Goal: Navigation & Orientation: Find specific page/section

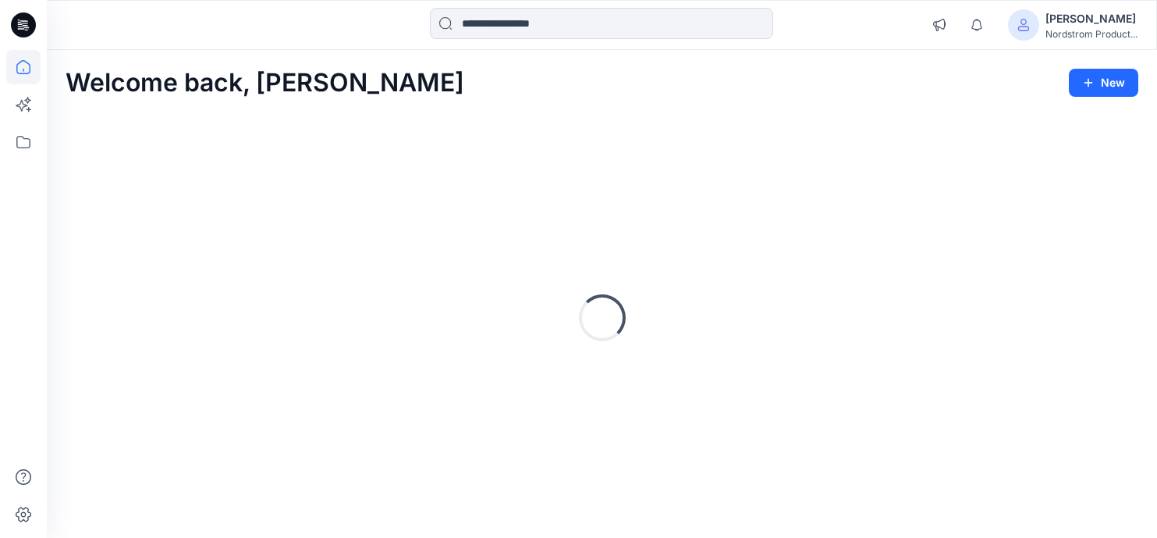
click at [1067, 40] on div "[PERSON_NAME] Nordstrom Product..." at bounding box center [1091, 24] width 92 height 31
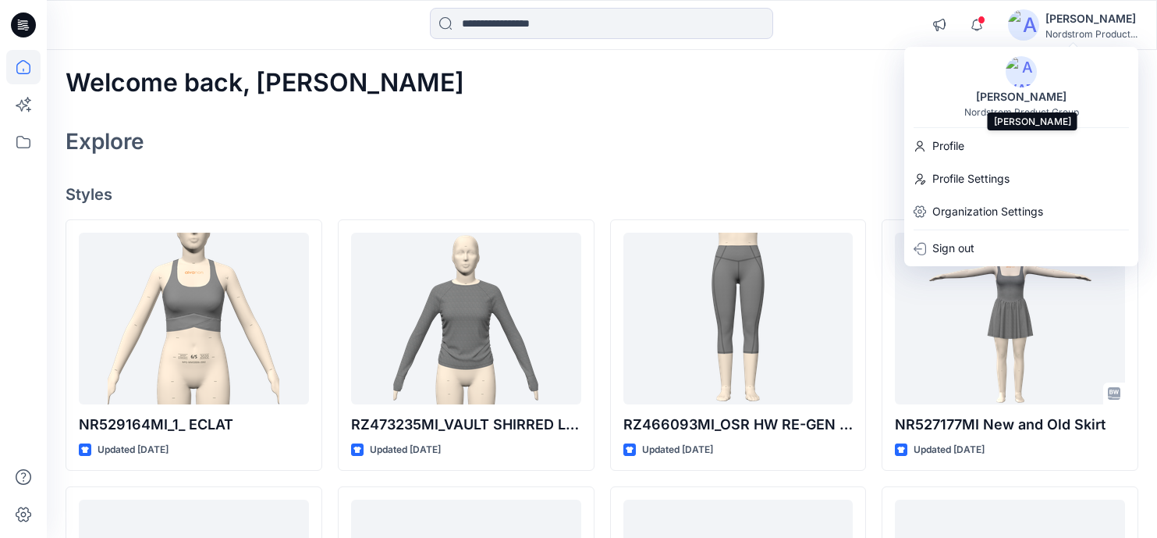
click at [1027, 91] on div "[PERSON_NAME]" at bounding box center [1021, 96] width 109 height 19
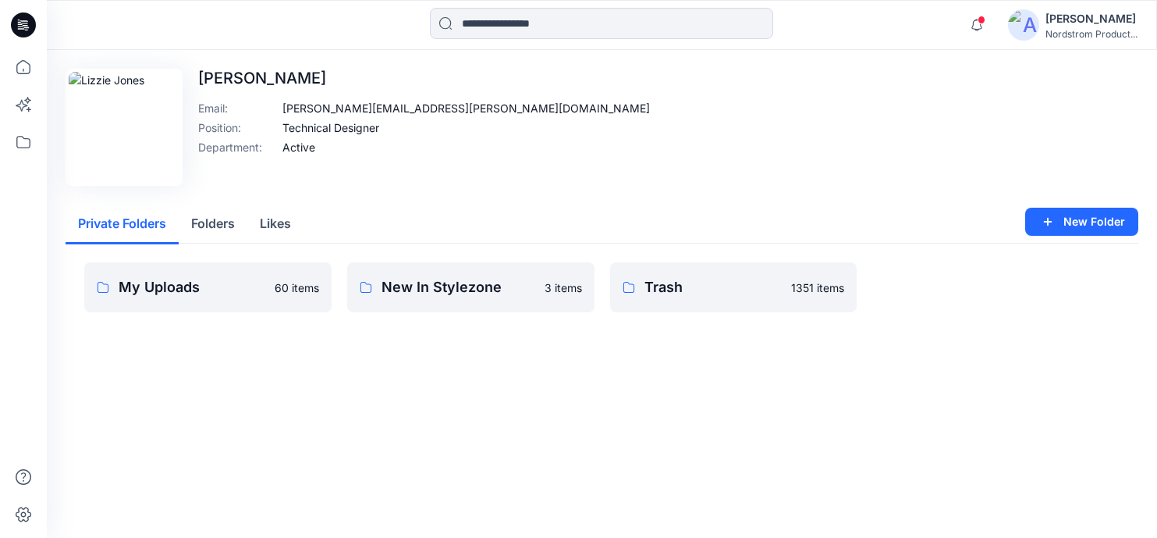
click at [957, 325] on div "My Uploads 60 items New In Stylezone 3 items Trash 1351 items" at bounding box center [602, 299] width 1073 height 112
click at [731, 281] on p "Trash" at bounding box center [713, 287] width 138 height 22
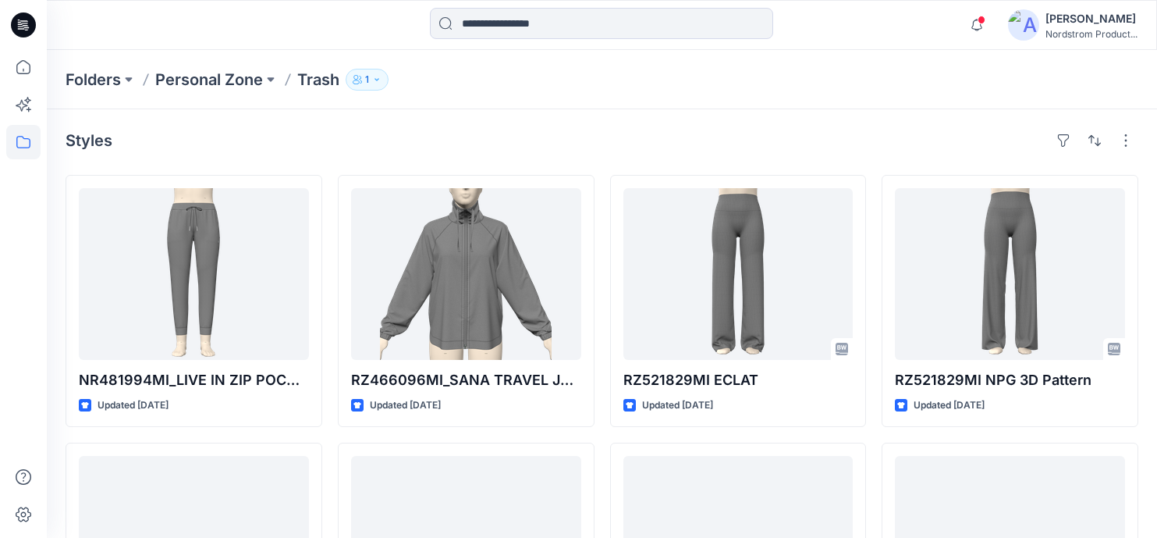
drag, startPoint x: 587, startPoint y: 91, endPoint x: 535, endPoint y: 90, distance: 51.5
click at [586, 90] on div "Folders Personal Zone Trash 1" at bounding box center [602, 79] width 1110 height 59
drag, startPoint x: 14, startPoint y: 20, endPoint x: 232, endPoint y: 49, distance: 219.6
click at [14, 20] on icon at bounding box center [23, 24] width 25 height 25
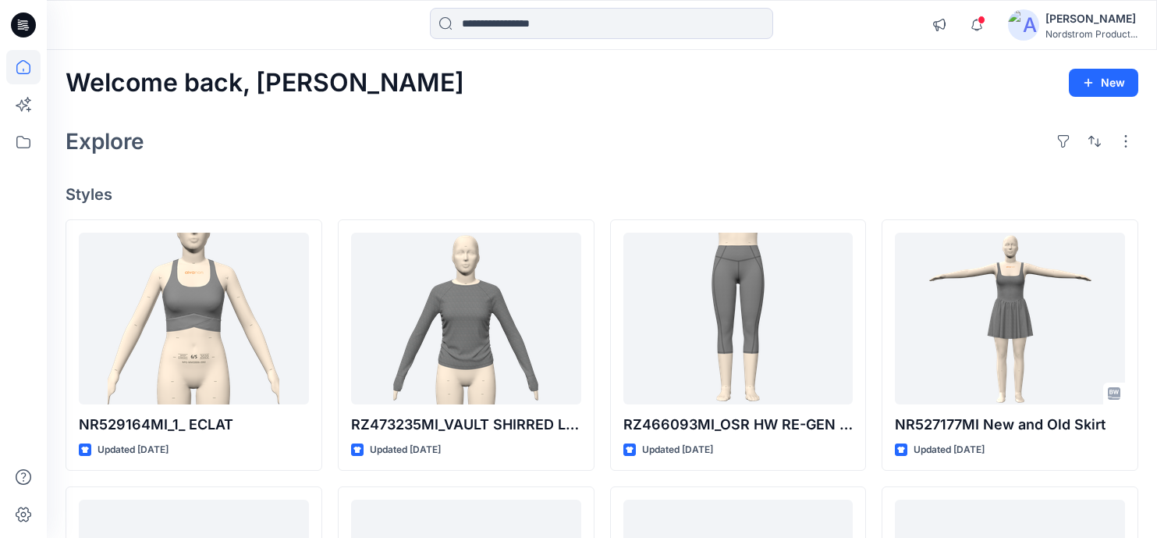
click at [13, 137] on icon at bounding box center [23, 142] width 34 height 34
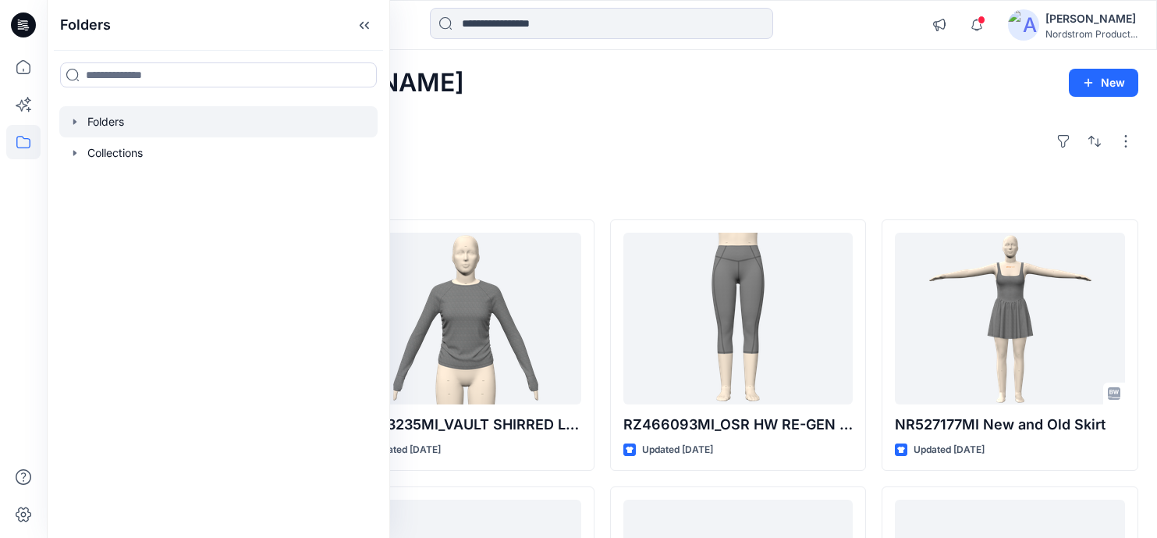
click at [116, 121] on div at bounding box center [218, 121] width 318 height 31
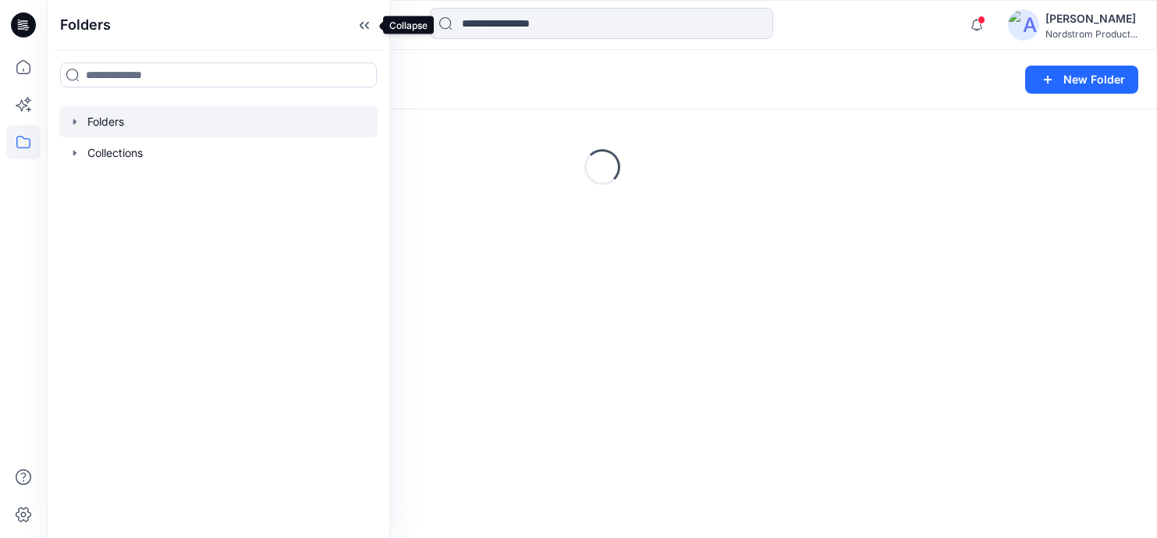
click at [362, 20] on icon at bounding box center [364, 25] width 25 height 26
